Goal: Task Accomplishment & Management: Use online tool/utility

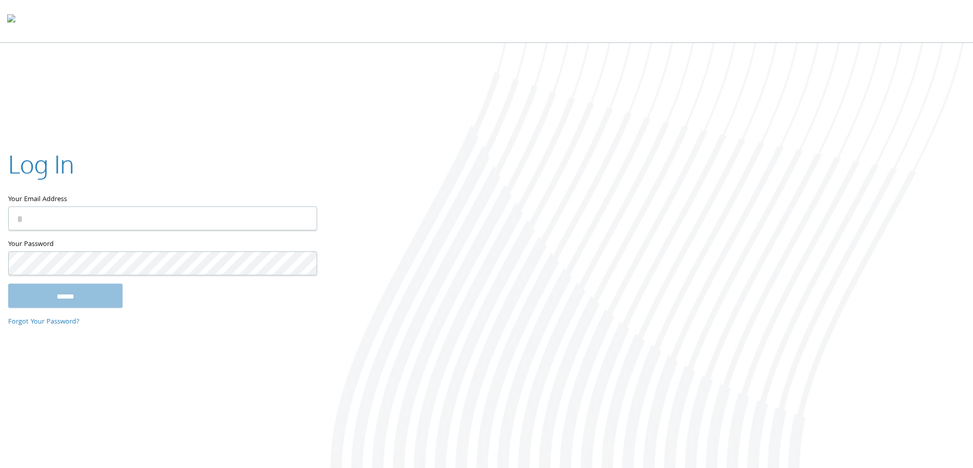
paste input "**********"
type input "**********"
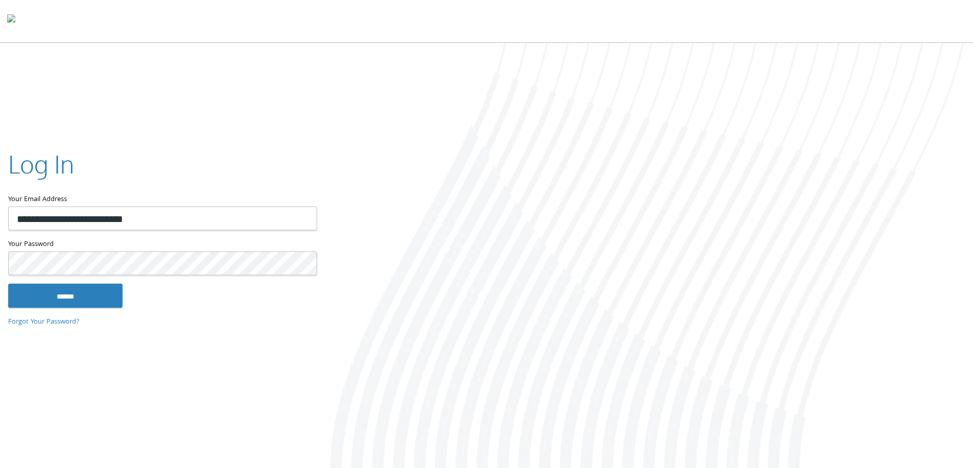
click at [8, 283] on input "******" at bounding box center [65, 295] width 114 height 25
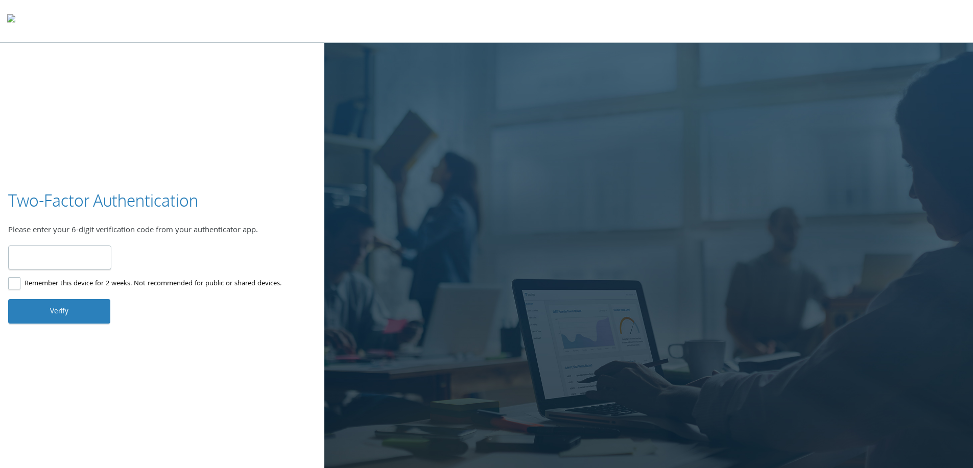
type input "******"
